Goal: Information Seeking & Learning: Learn about a topic

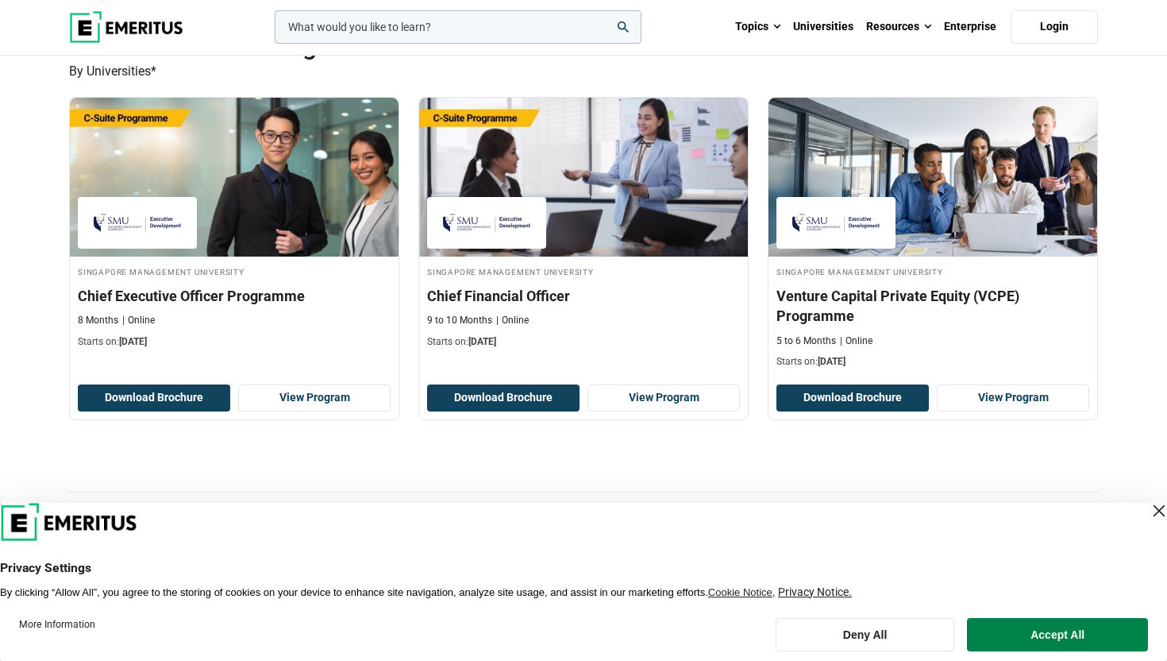
scroll to position [497, 0]
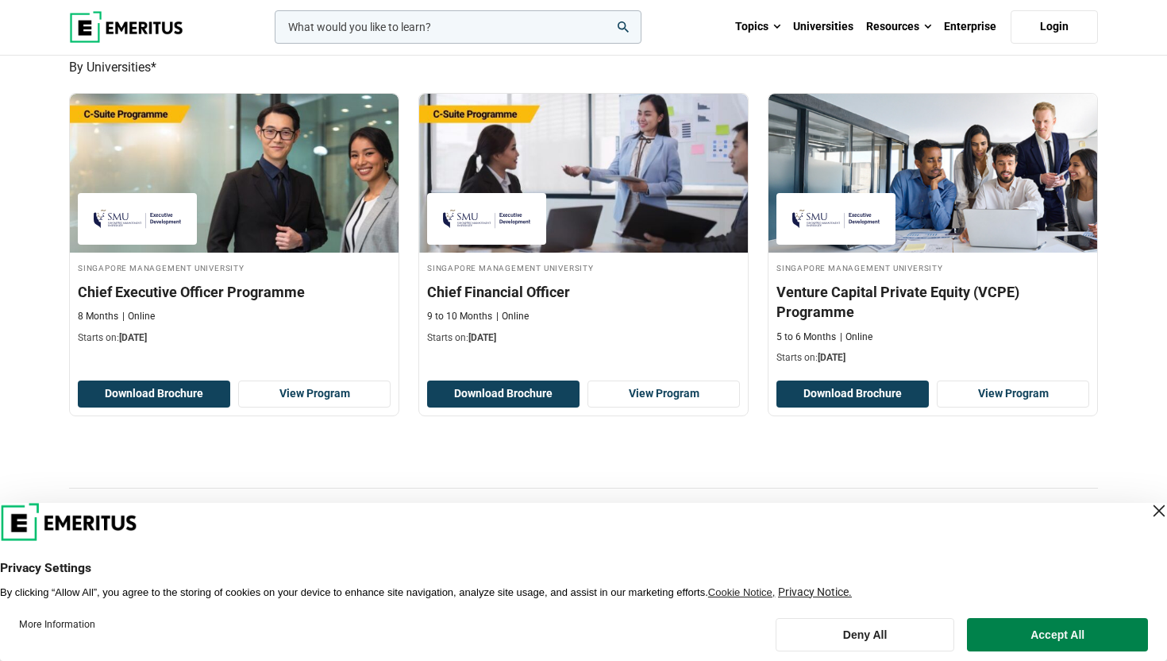
click at [1148, 505] on div "Close Layer" at bounding box center [1159, 510] width 22 height 22
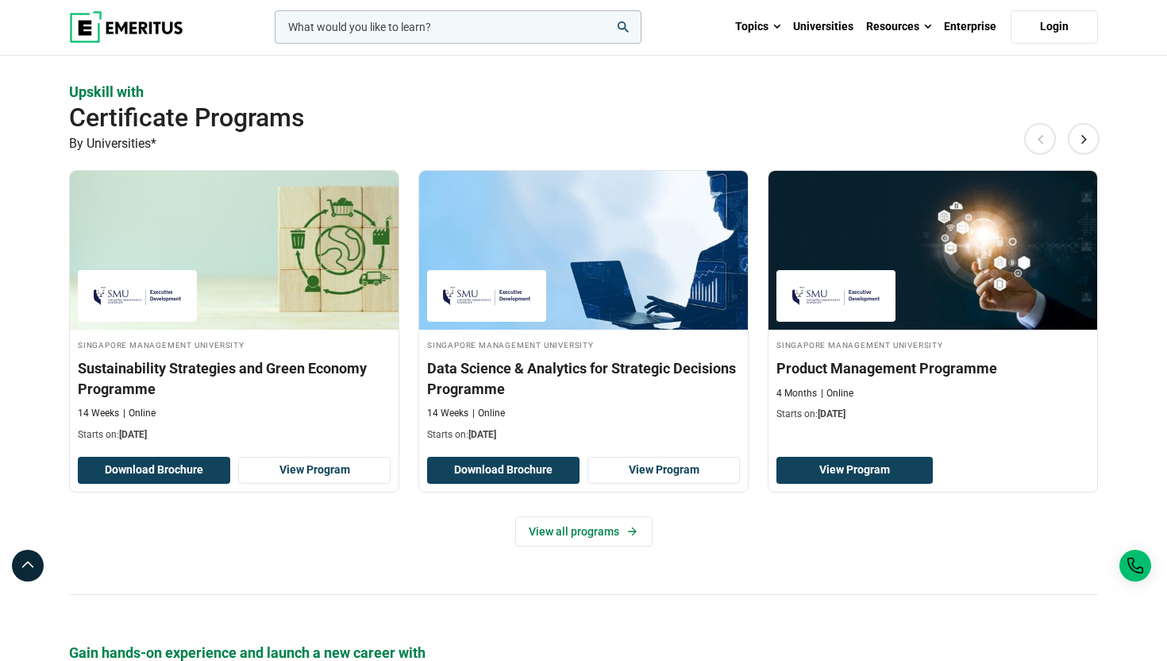
scroll to position [954, 0]
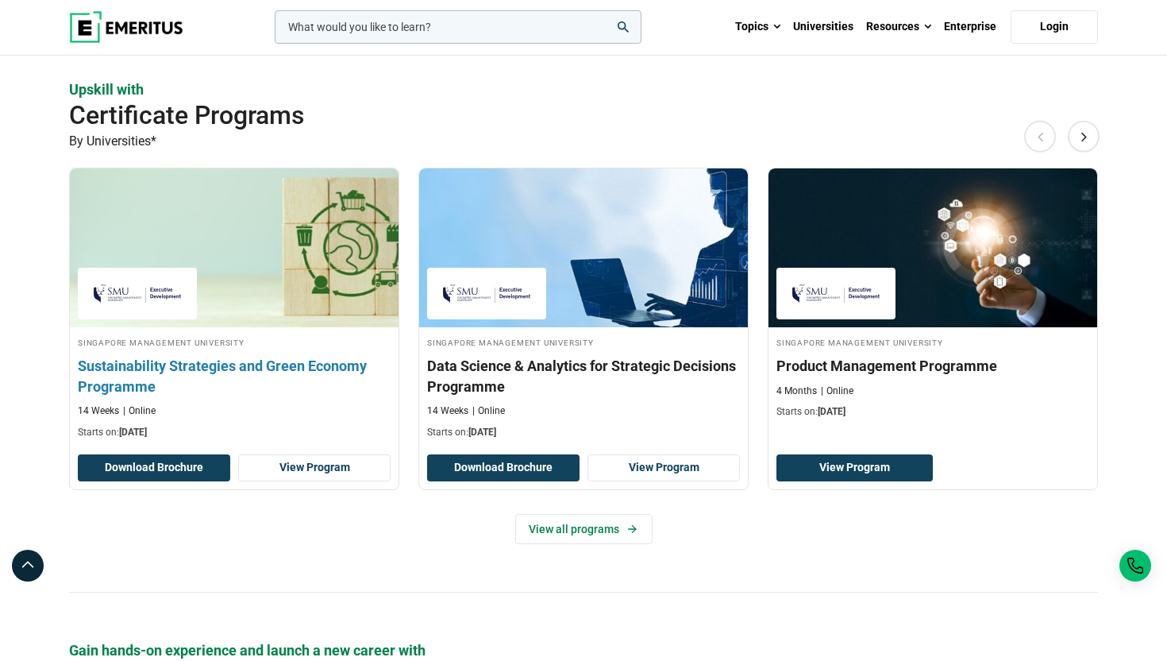
click at [314, 366] on h3 "Sustainability Strategies and Green Economy Programme" at bounding box center [234, 376] width 313 height 40
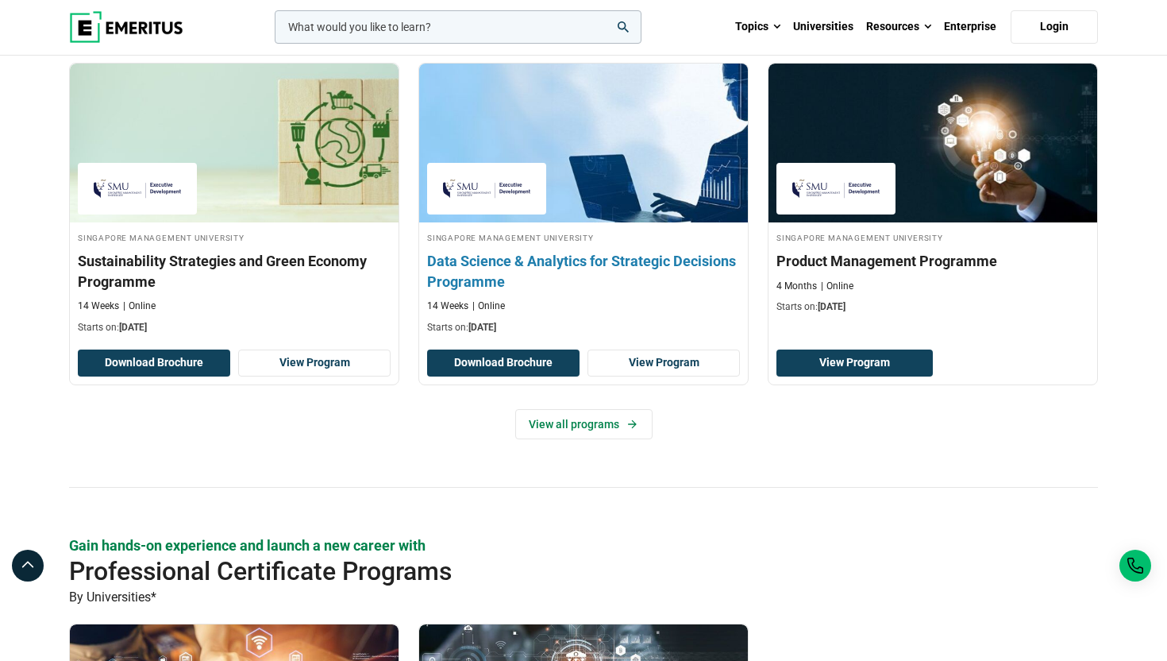
scroll to position [1060, 0]
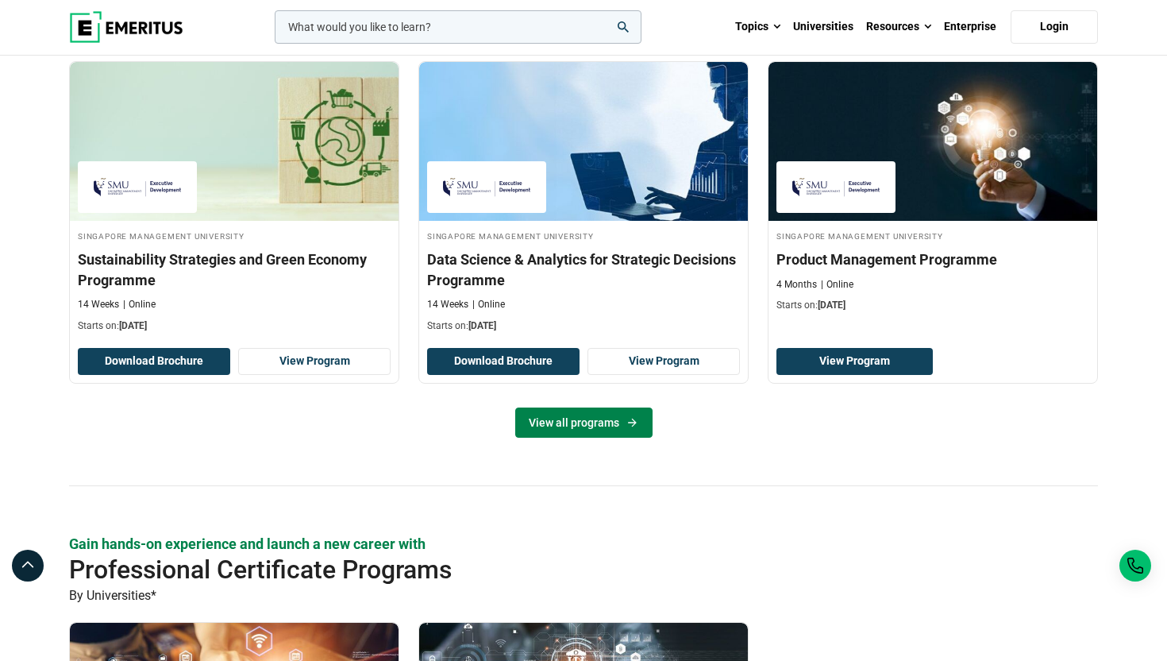
click at [575, 421] on link "View all programs" at bounding box center [583, 422] width 137 height 30
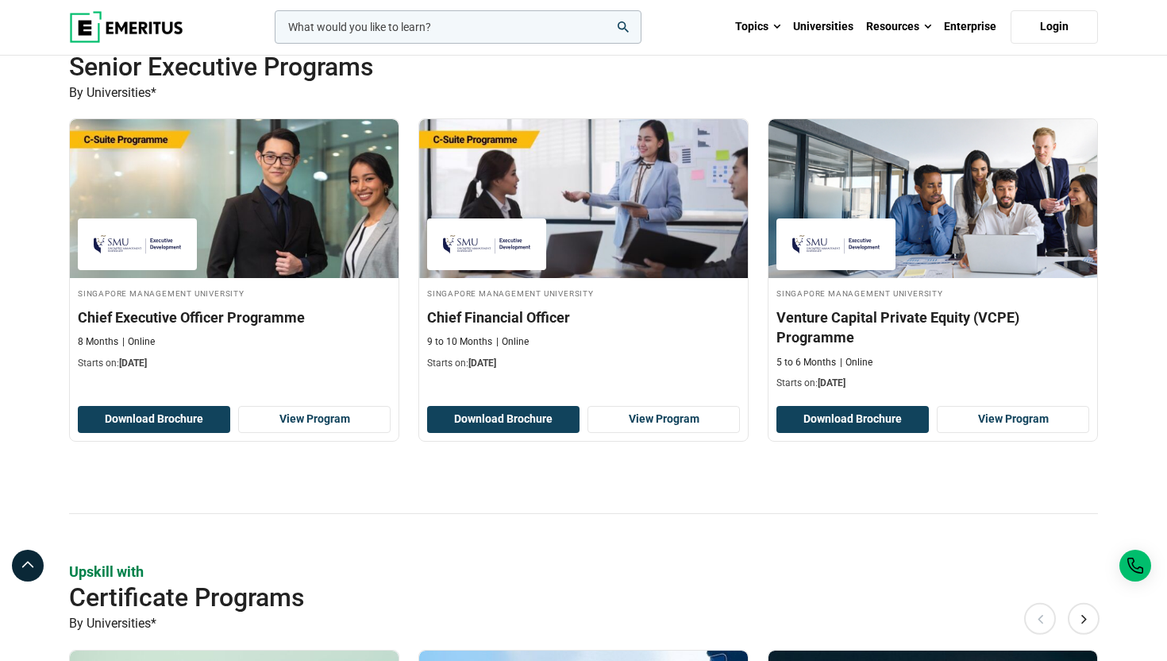
scroll to position [287, 0]
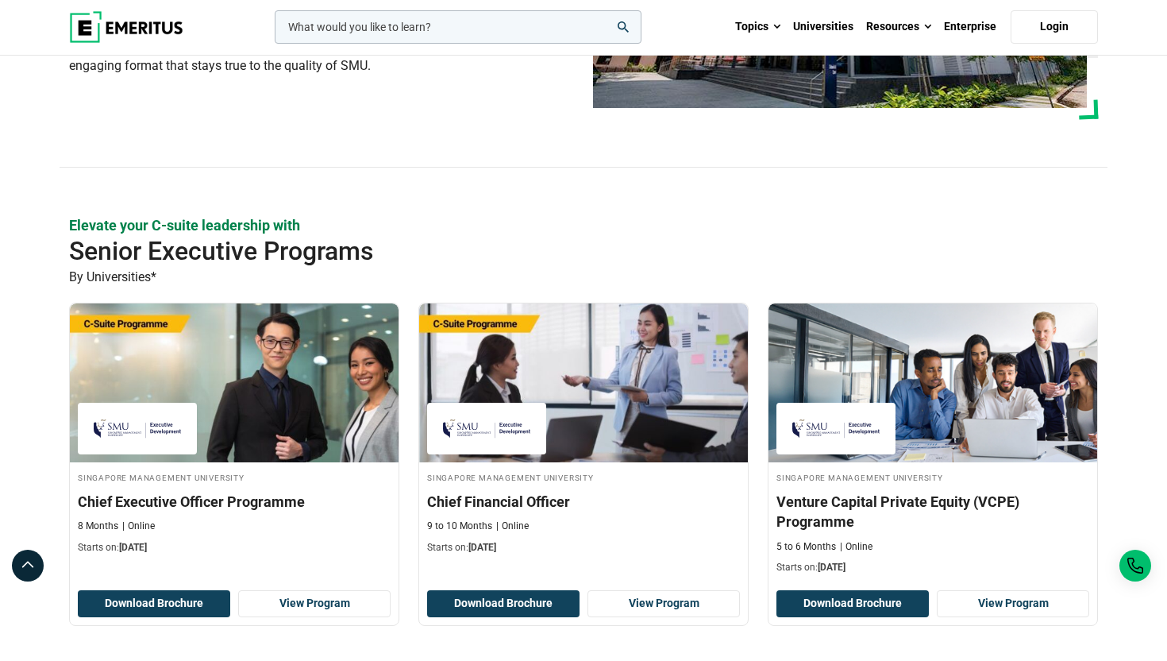
click at [367, 26] on input "woocommerce-product-search-field-0" at bounding box center [458, 26] width 367 height 33
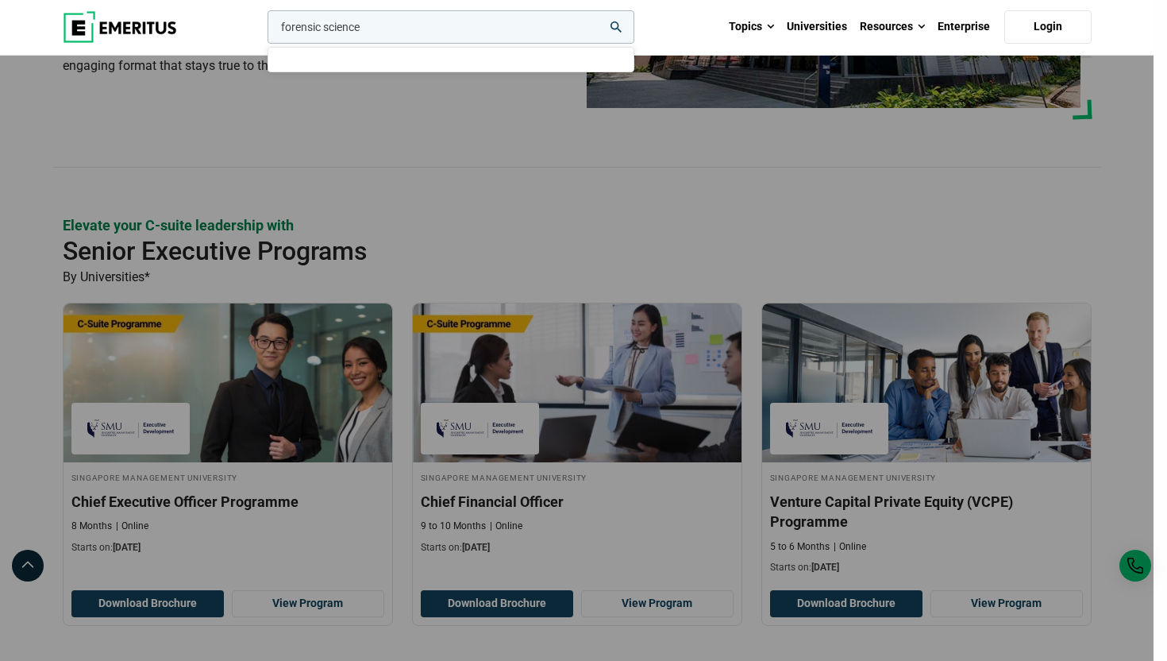
type input "forensic science"
click at [264, 31] on button "search" at bounding box center [264, 31] width 0 height 0
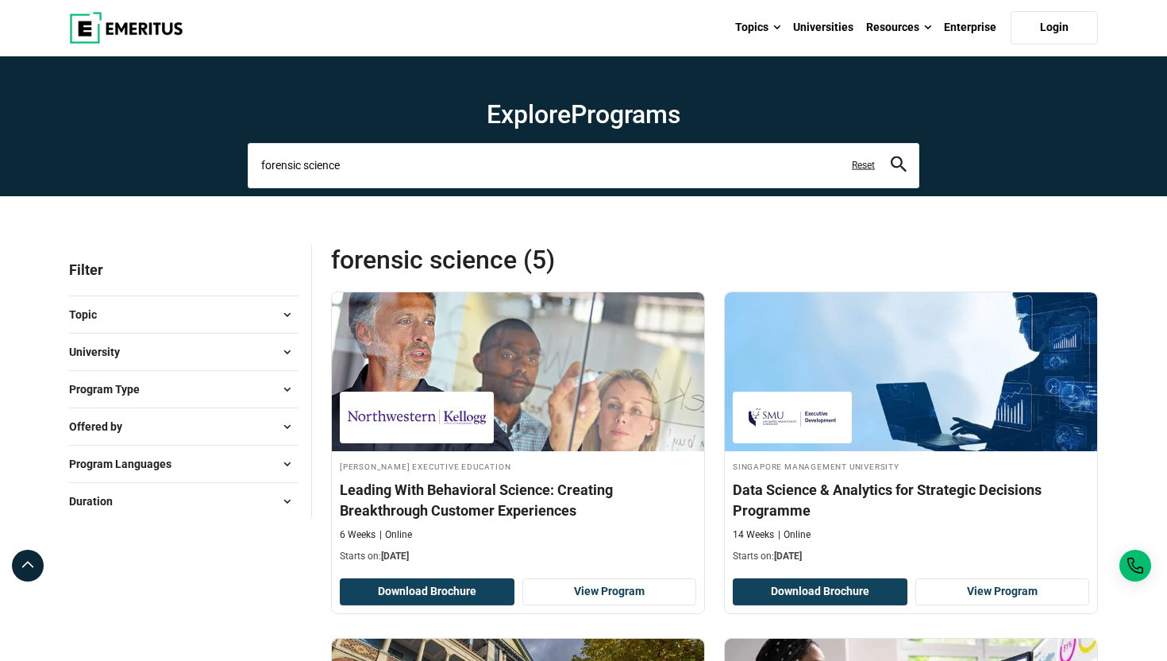
click at [520, 159] on input "forensic science" at bounding box center [584, 165] width 672 height 44
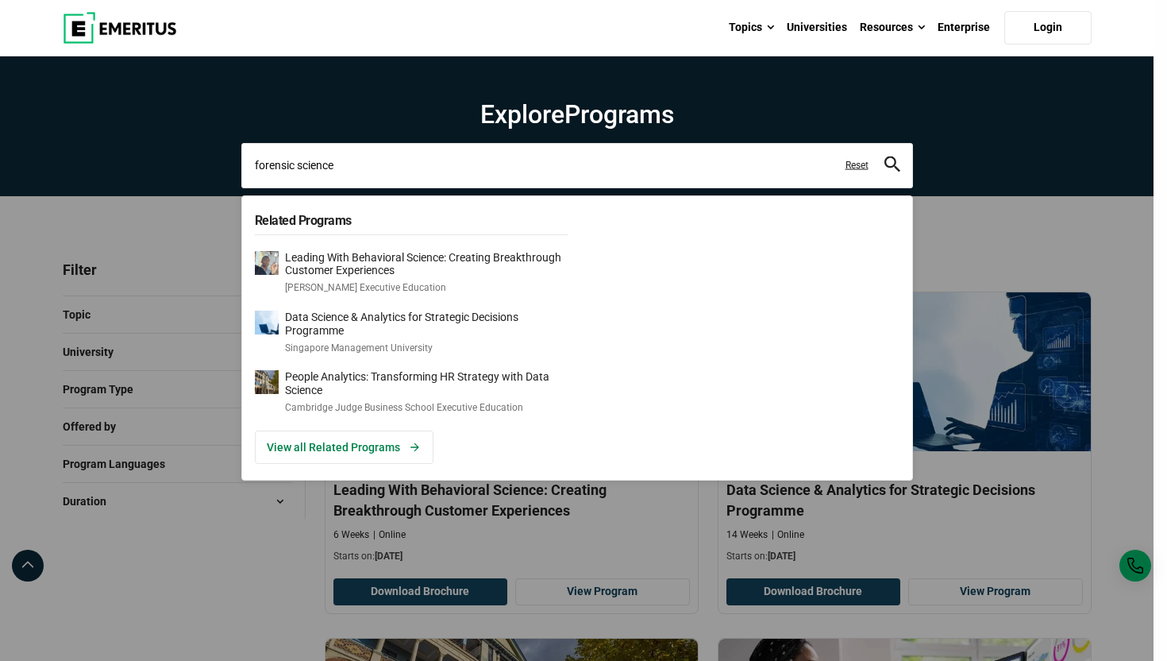
click at [520, 159] on input "forensic science" at bounding box center [577, 165] width 672 height 44
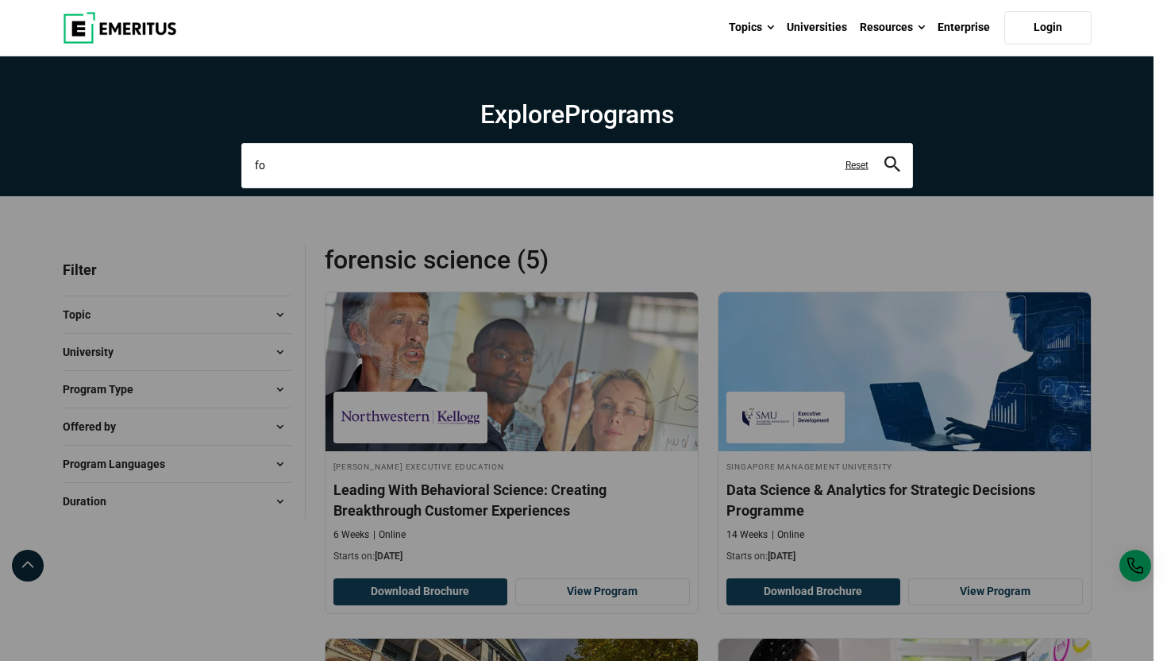
type input "f"
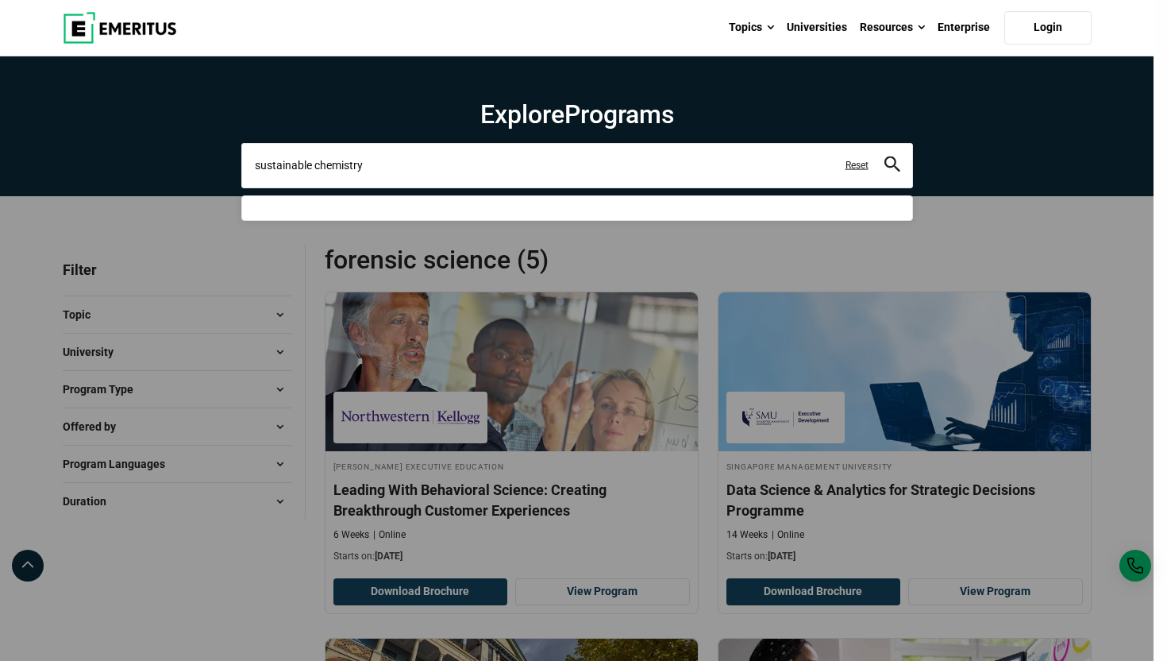
type input "sustainable chemistry"
click at [884, 156] on button "search" at bounding box center [892, 165] width 16 height 18
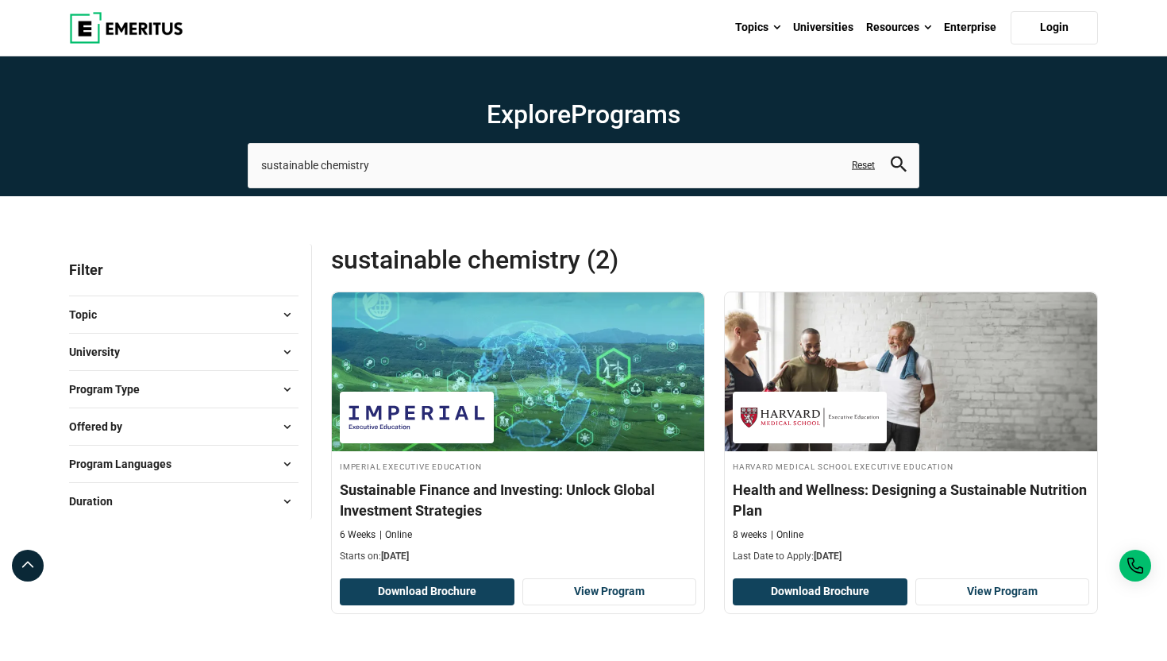
click at [173, 155] on section "Explore Programs sustainable chemistry Related Programs Sustainable Finance and…" at bounding box center [583, 126] width 1167 height 140
